Goal: Task Accomplishment & Management: Manage account settings

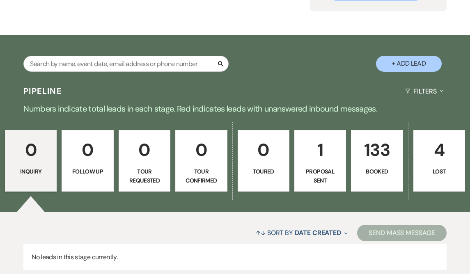
scroll to position [104, 0]
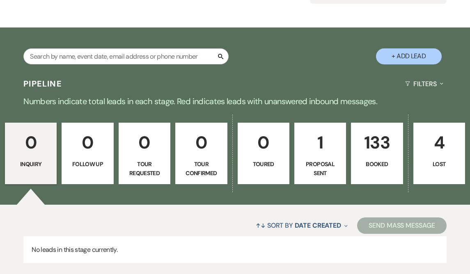
click at [391, 130] on p "133" at bounding box center [376, 143] width 41 height 28
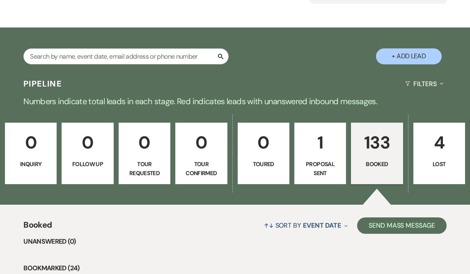
scroll to position [122, 0]
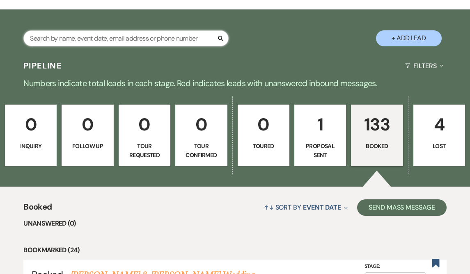
click at [98, 38] on input "text" at bounding box center [125, 38] width 205 height 16
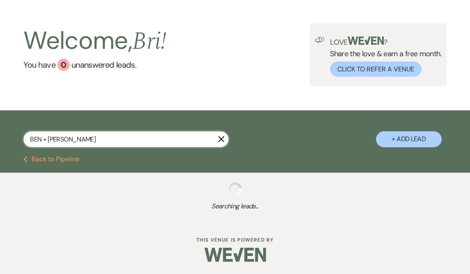
scroll to position [19, 0]
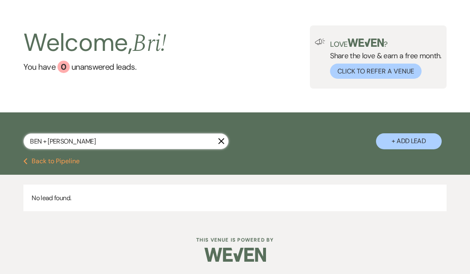
drag, startPoint x: 96, startPoint y: 142, endPoint x: 23, endPoint y: 142, distance: 73.5
click at [23, 142] on div "BEN + [PERSON_NAME] + Add Lead" at bounding box center [235, 136] width 470 height 39
type input "KETHERINE"
click at [32, 158] on button "Previous Back to Pipeline" at bounding box center [51, 161] width 56 height 7
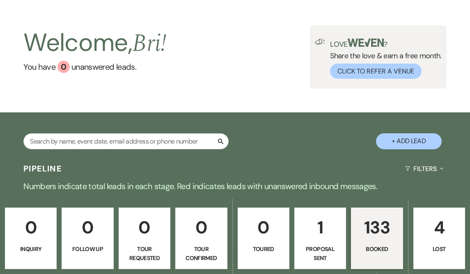
scroll to position [122, 0]
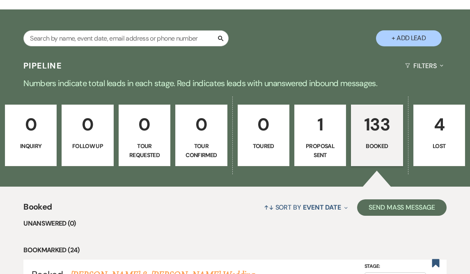
click at [374, 145] on p "Booked" at bounding box center [376, 146] width 41 height 9
drag, startPoint x: 313, startPoint y: 161, endPoint x: 315, endPoint y: 13, distance: 147.8
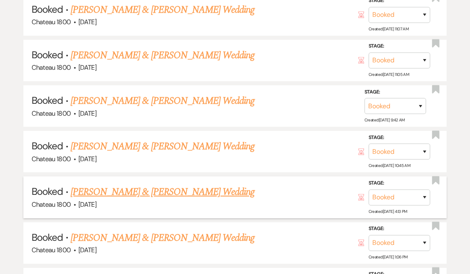
scroll to position [1916, 0]
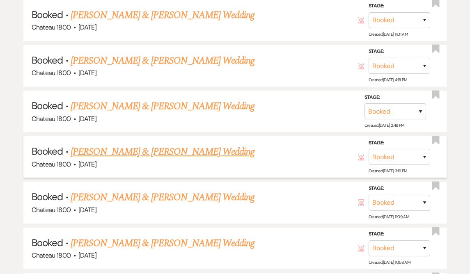
click at [214, 145] on link "[PERSON_NAME] & [PERSON_NAME] Wedding" at bounding box center [163, 152] width 184 height 15
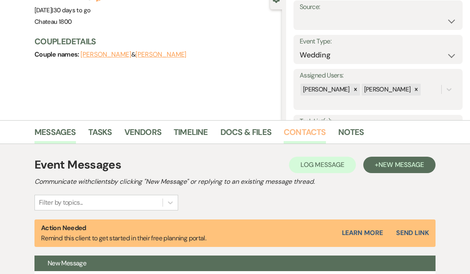
scroll to position [102, 0]
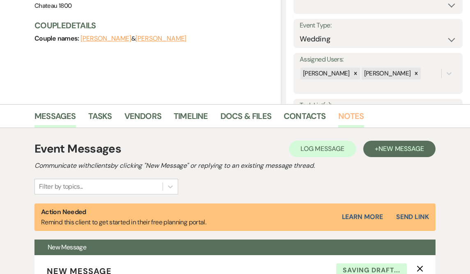
click at [352, 119] on link "Notes" at bounding box center [351, 119] width 26 height 18
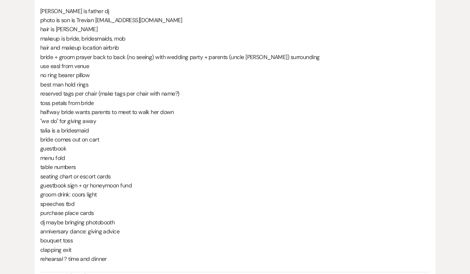
scroll to position [281, 0]
